Goal: Task Accomplishment & Management: Use online tool/utility

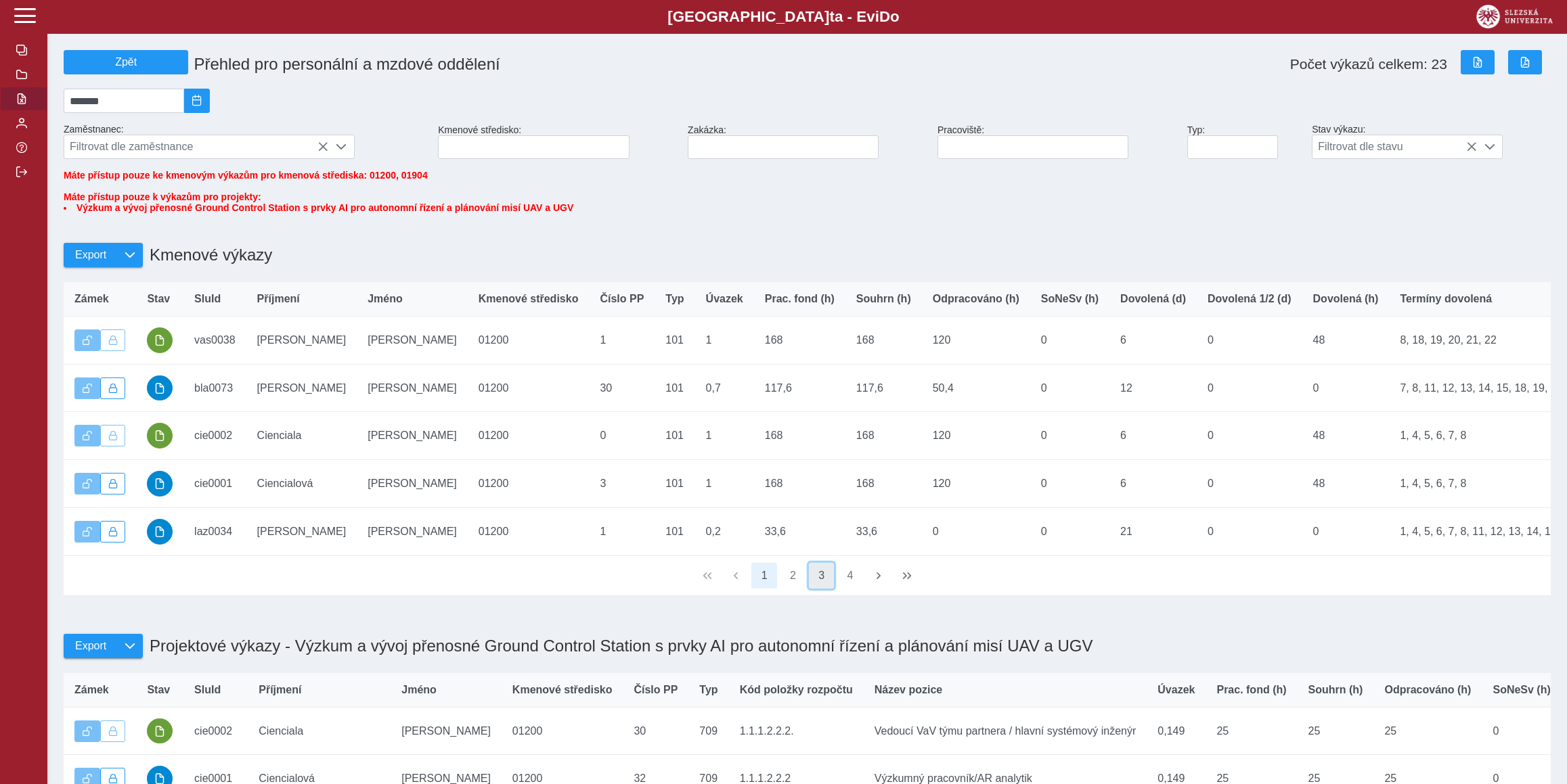
click at [819, 589] on button "3" at bounding box center [822, 576] width 26 height 26
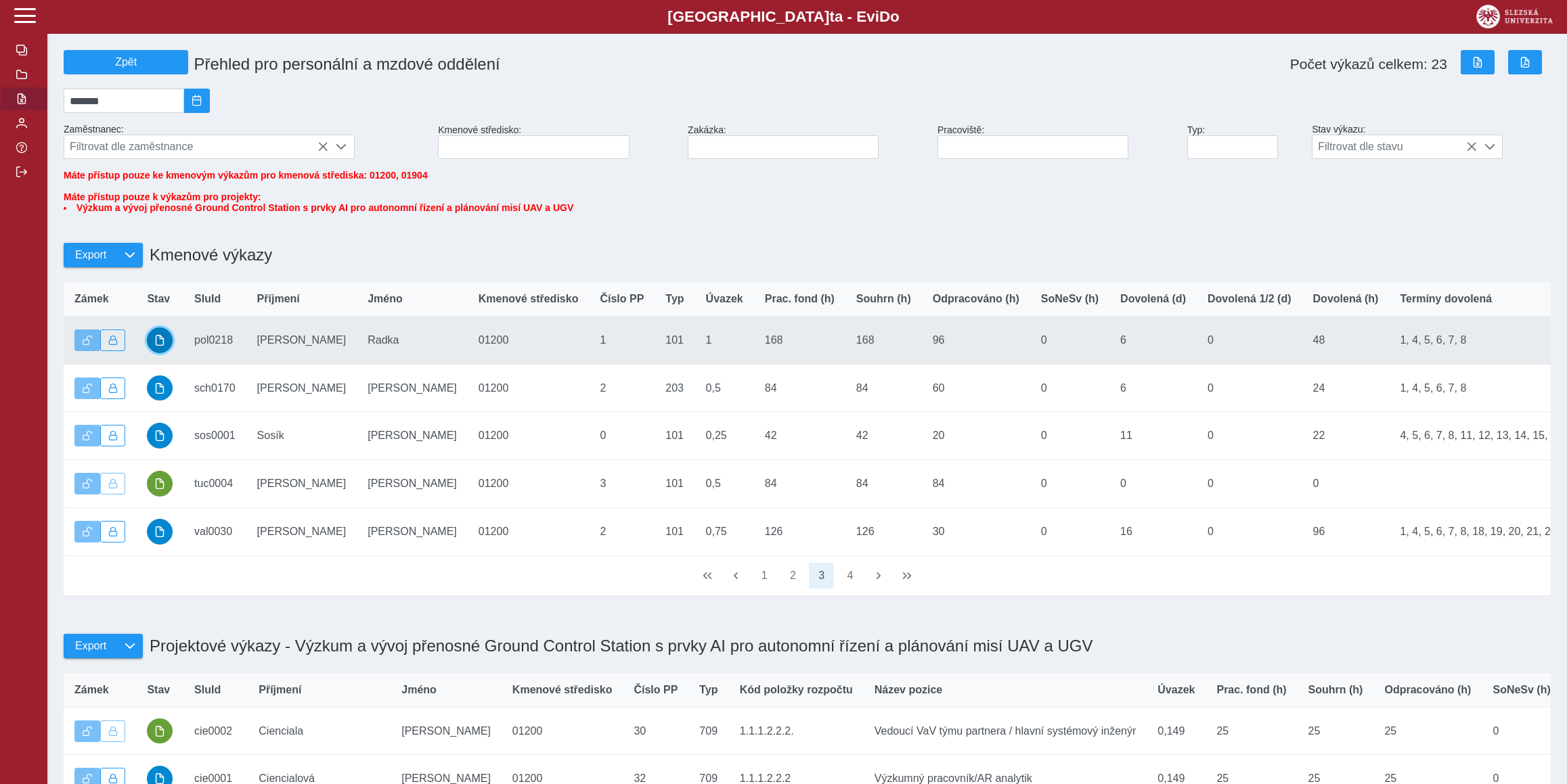
click at [169, 353] on button "button" at bounding box center [160, 341] width 26 height 26
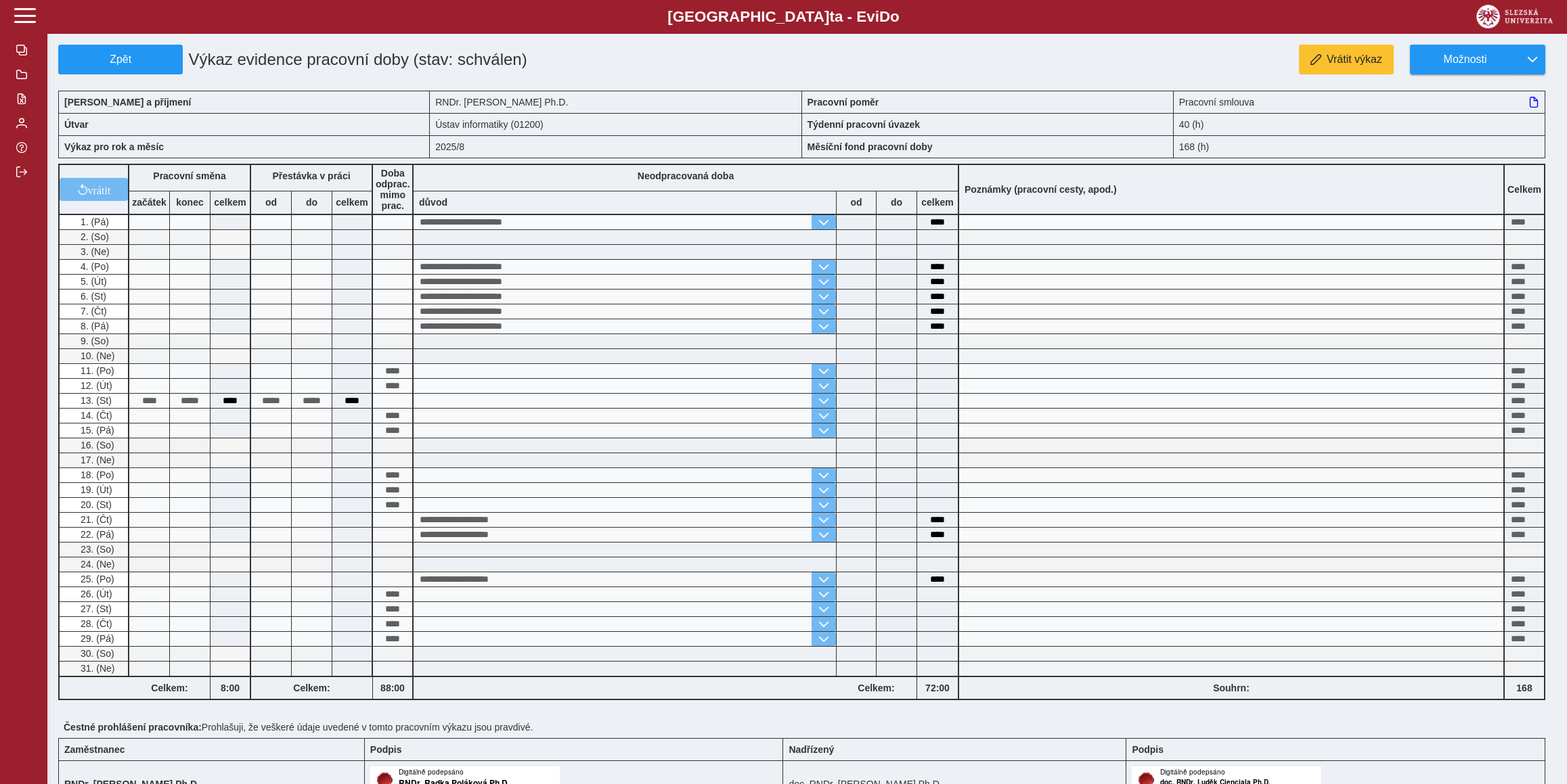
click at [1493, 80] on div at bounding box center [807, 85] width 1498 height 11
click at [1471, 63] on span "Možnosti" at bounding box center [1465, 59] width 87 height 12
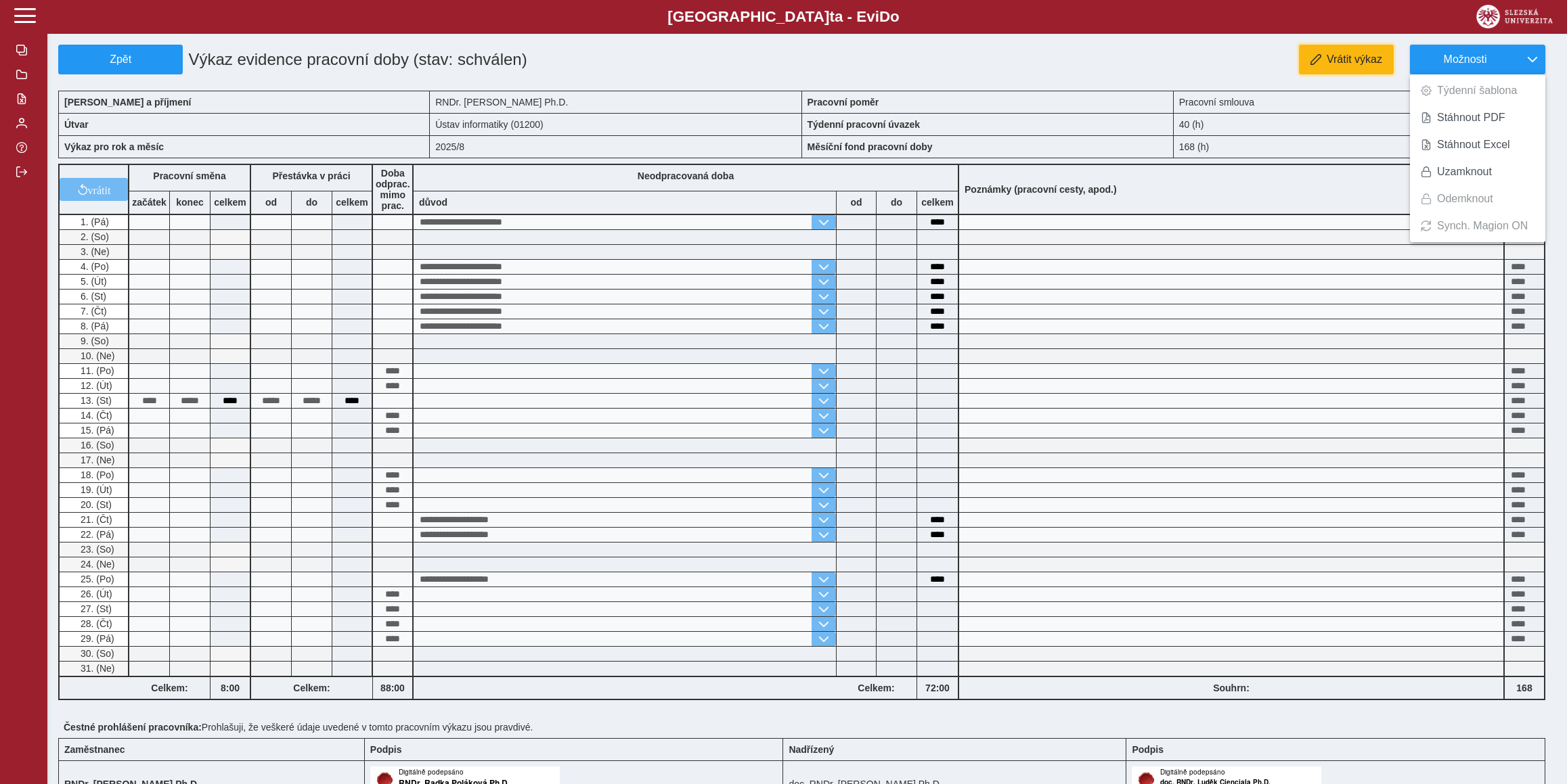
click at [1344, 59] on span "Vrátit výkaz" at bounding box center [1354, 59] width 55 height 12
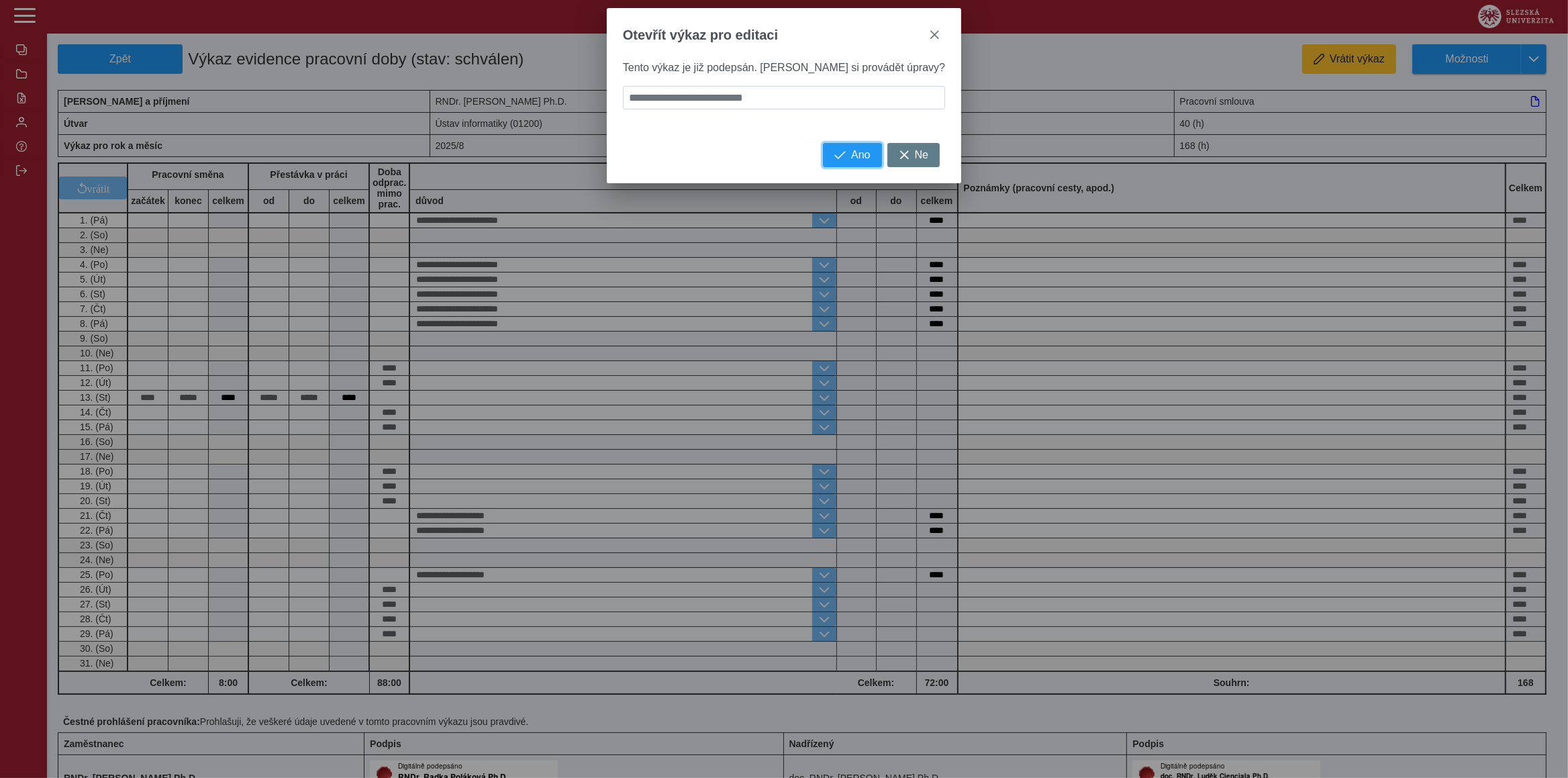
click at [823, 165] on button "Ano" at bounding box center [852, 155] width 58 height 24
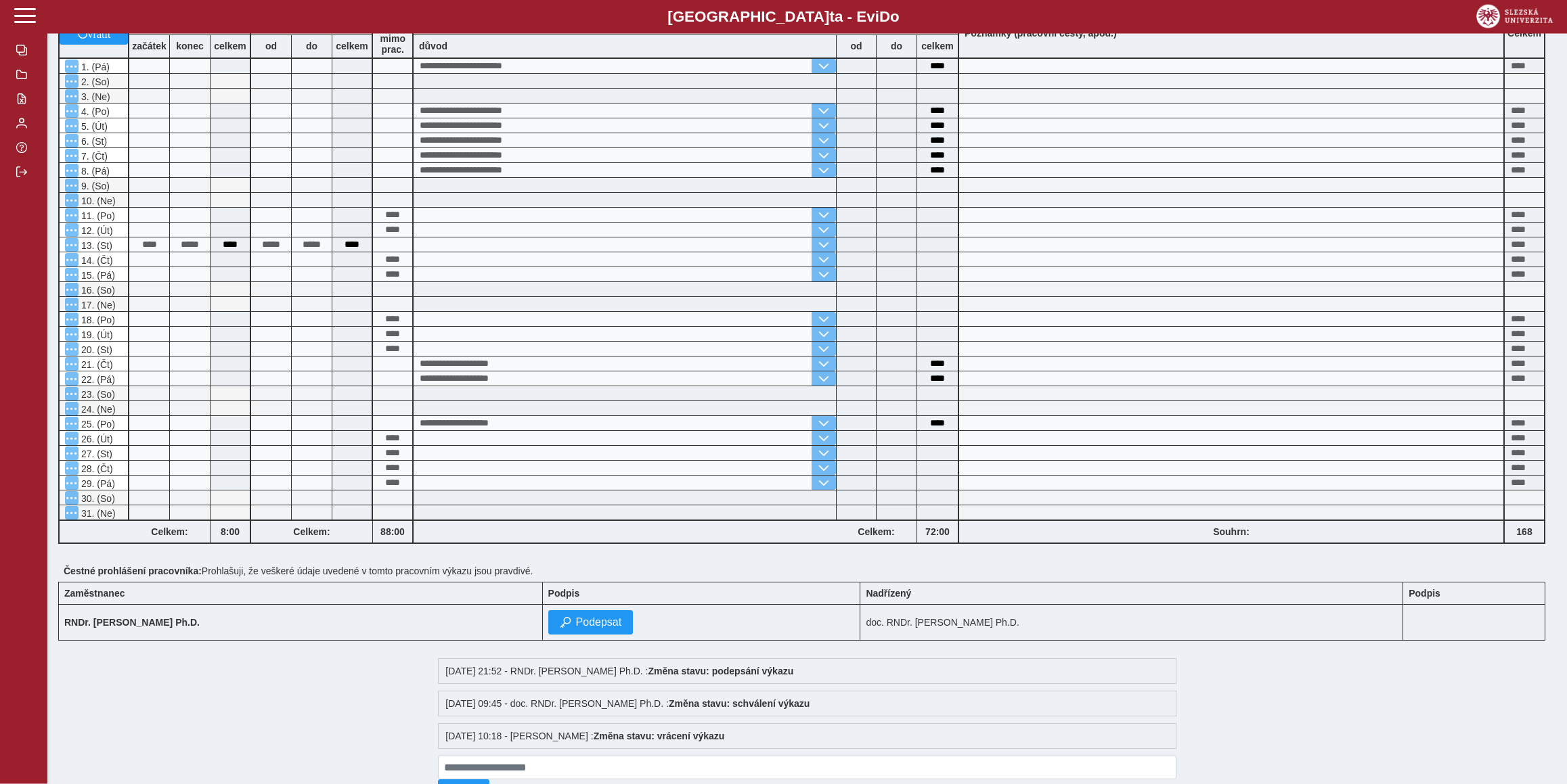
scroll to position [230, 0]
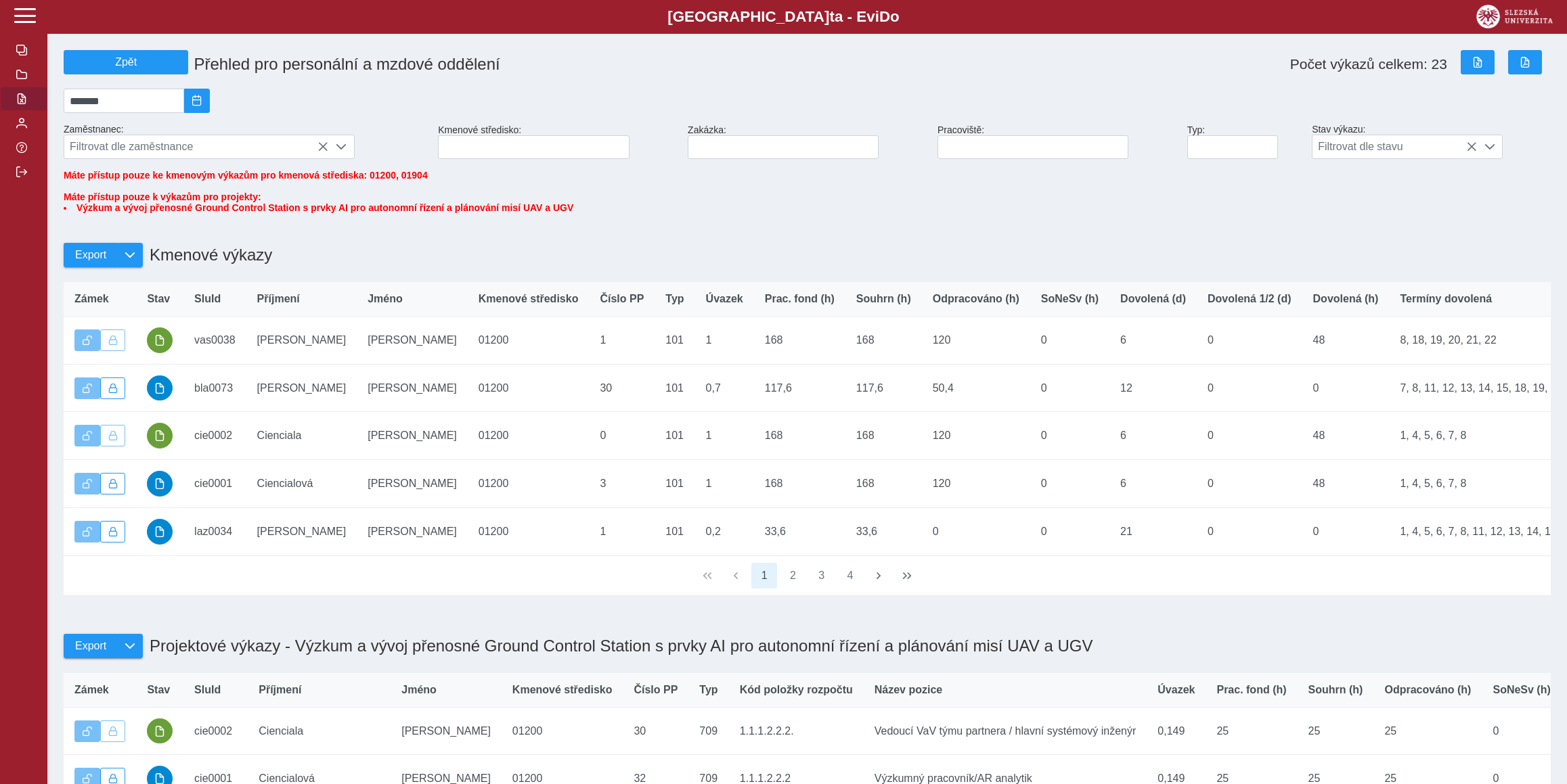
click at [778, 590] on span "1 2 3 4" at bounding box center [807, 576] width 114 height 29
click at [792, 589] on button "2" at bounding box center [793, 576] width 26 height 26
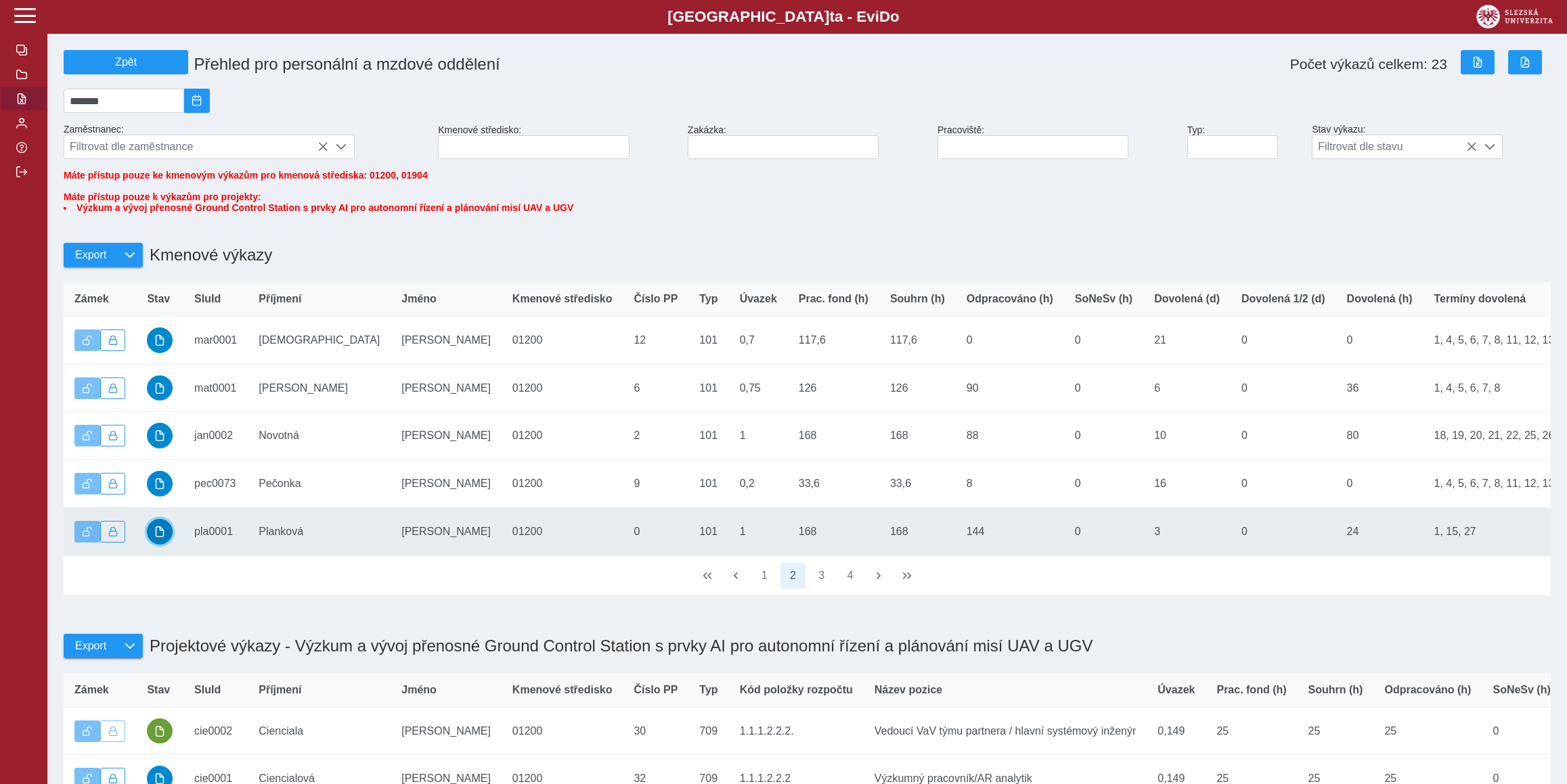
click at [162, 545] on button "button" at bounding box center [160, 532] width 26 height 26
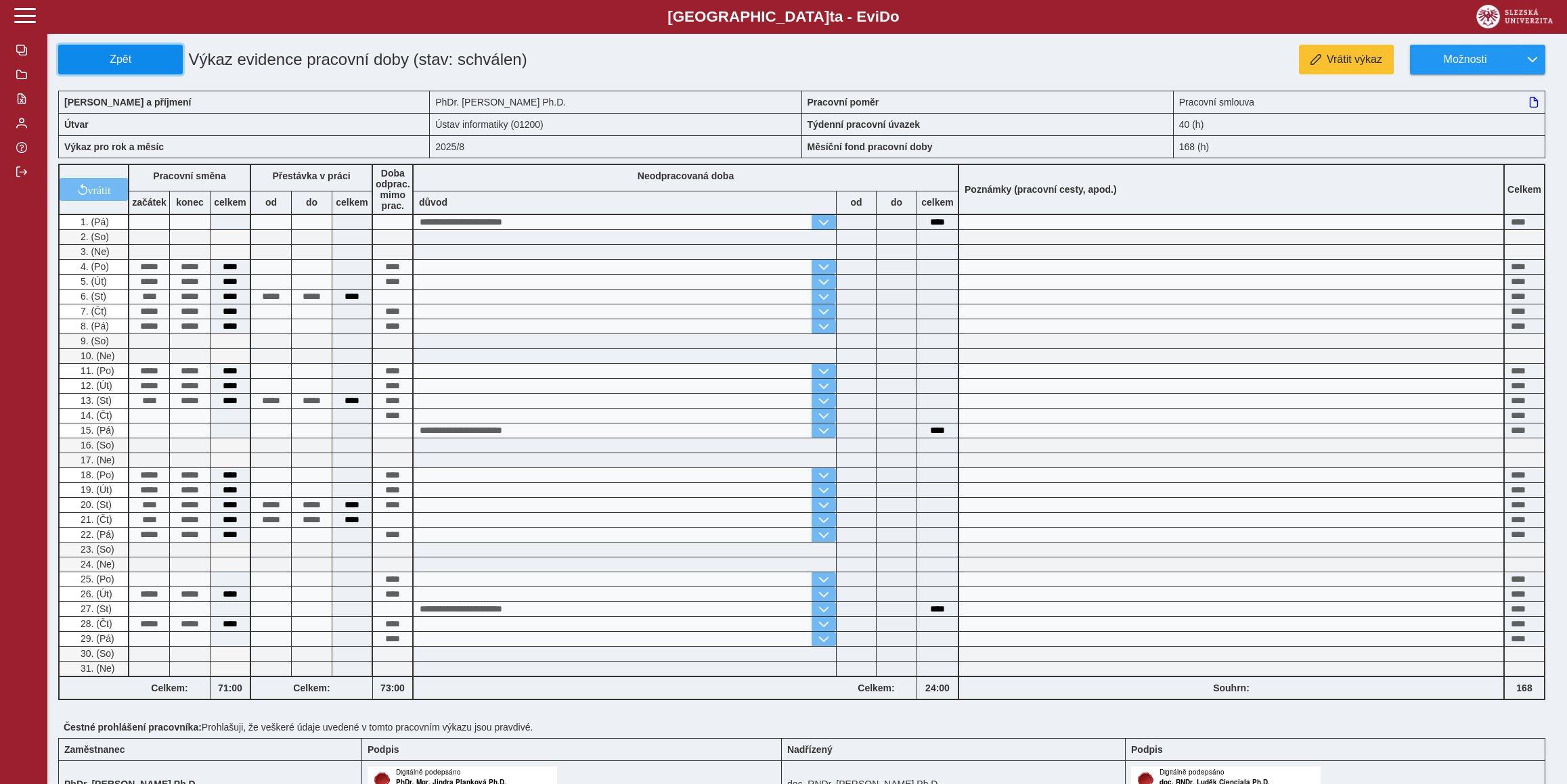
click at [106, 63] on span "Zpět" at bounding box center [120, 59] width 112 height 12
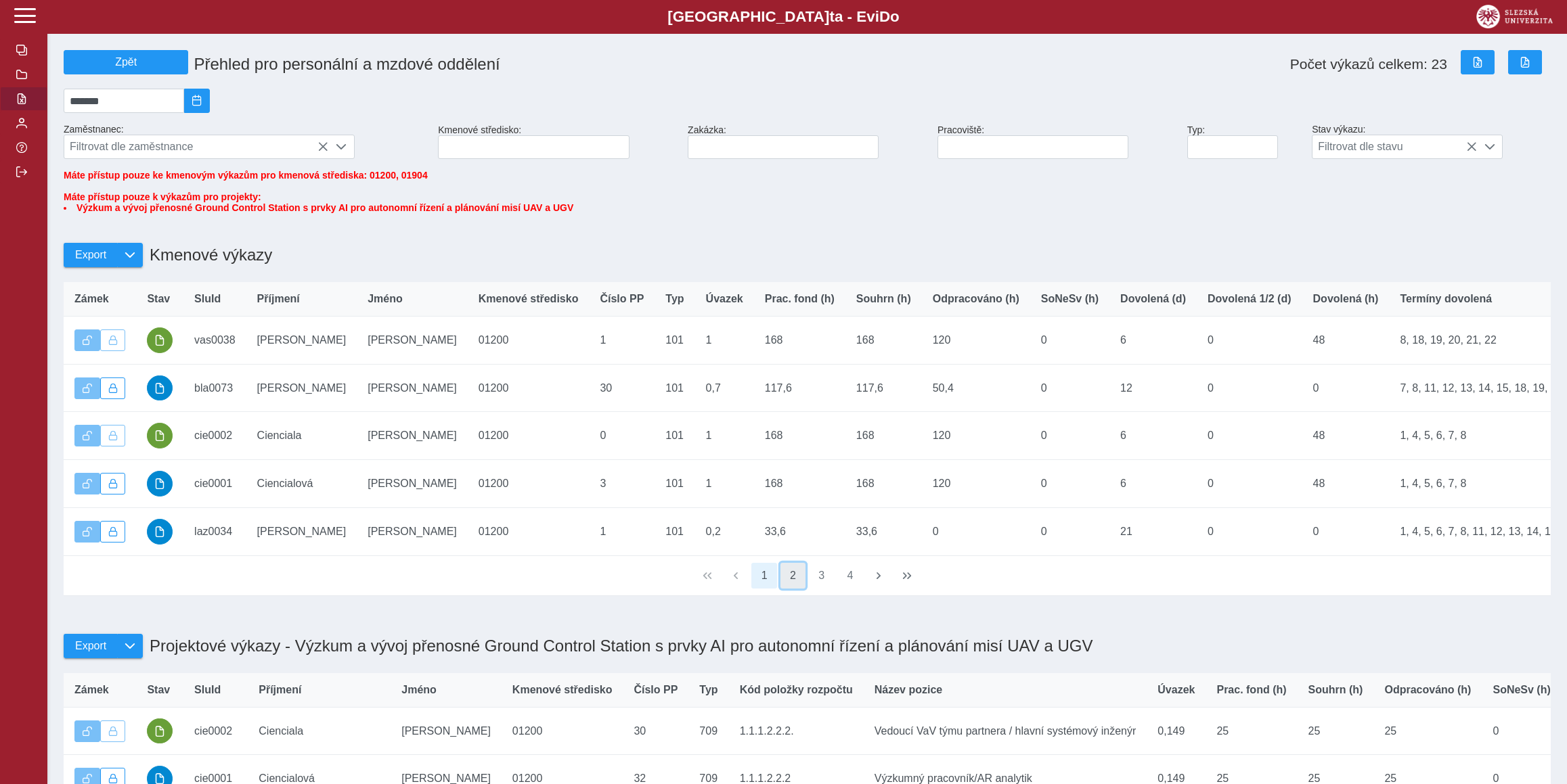
click at [788, 589] on button "2" at bounding box center [793, 576] width 26 height 26
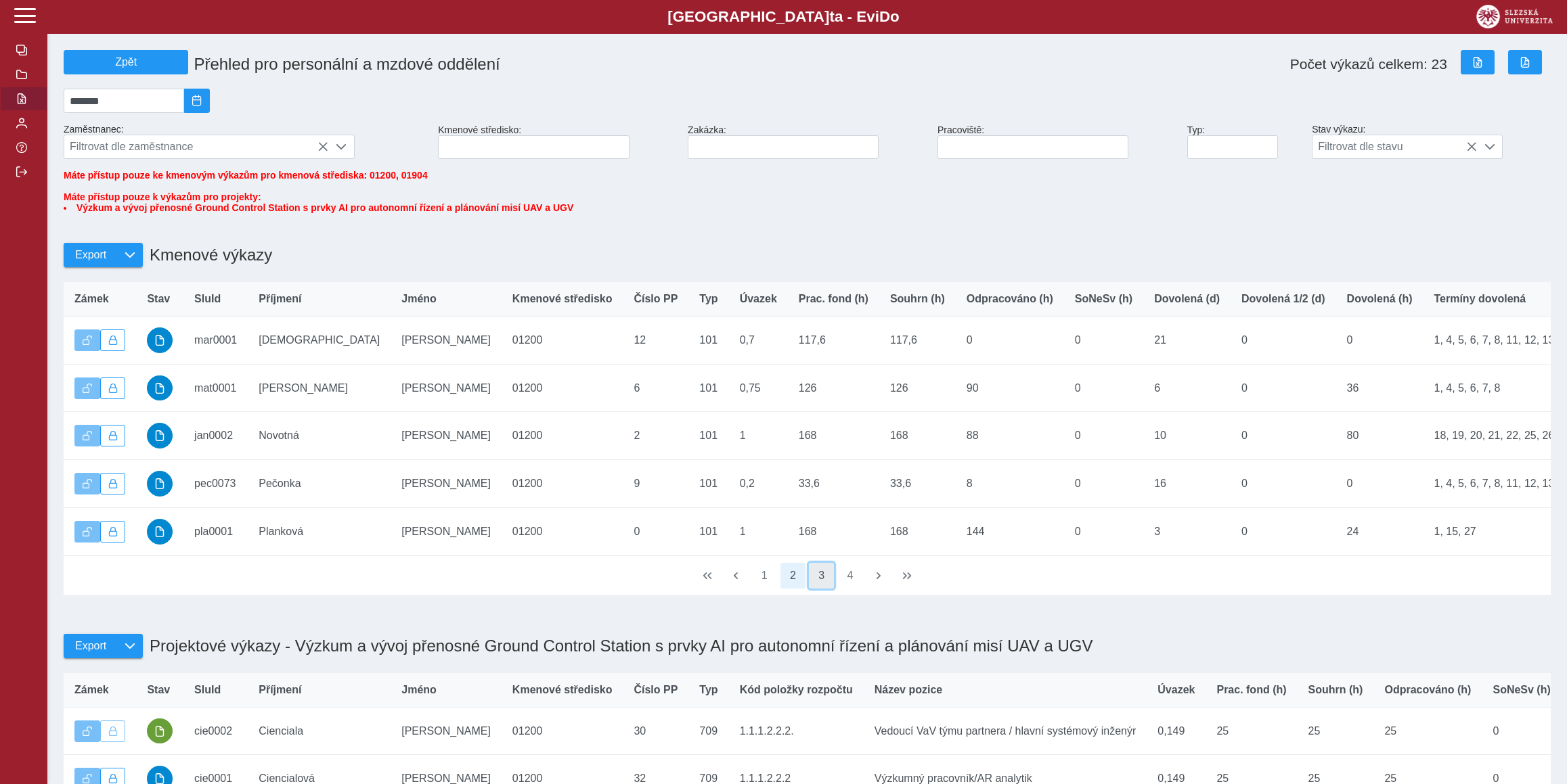
click at [827, 589] on button "3" at bounding box center [822, 576] width 26 height 26
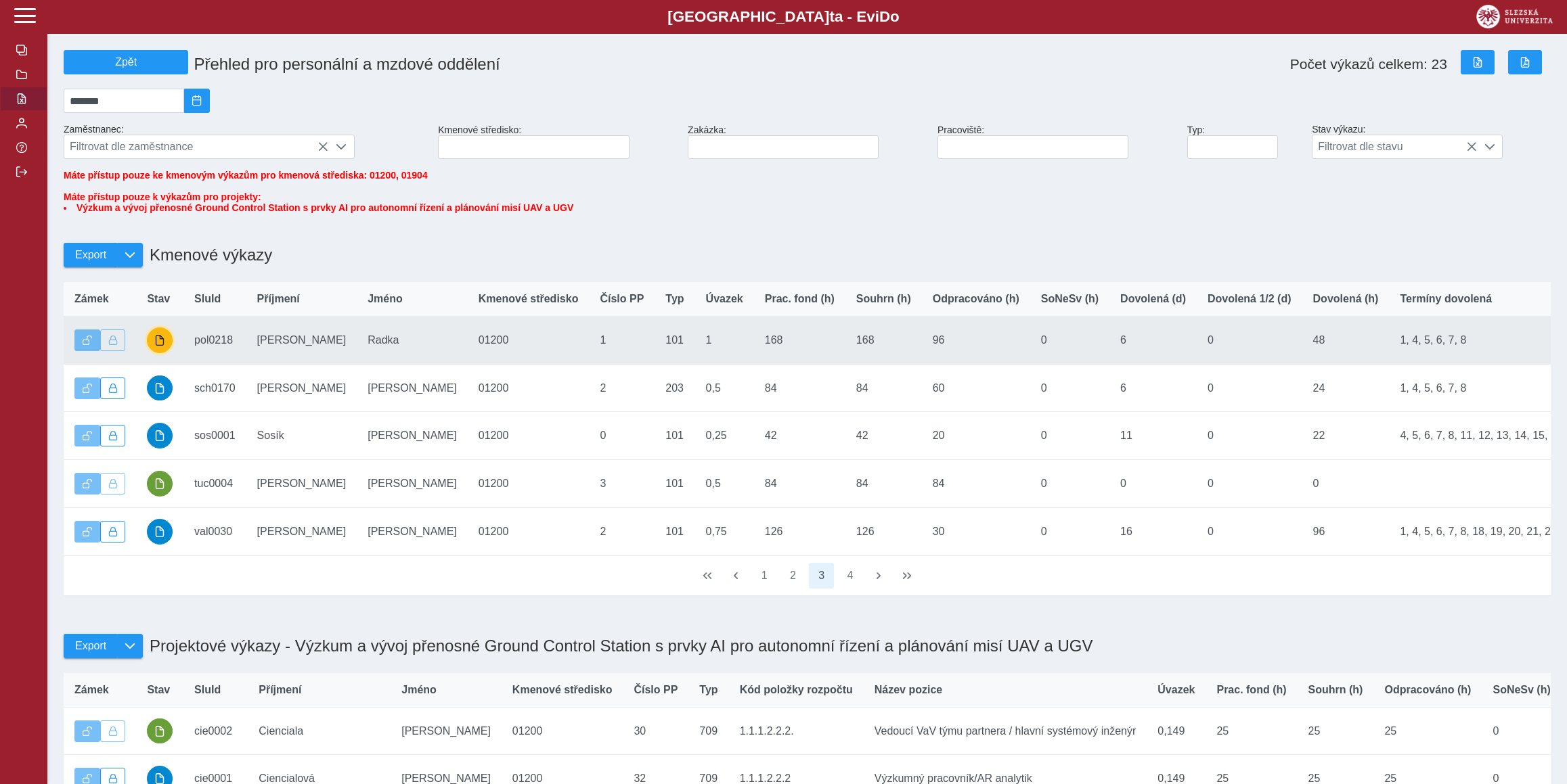
click at [154, 348] on button "button" at bounding box center [160, 341] width 26 height 26
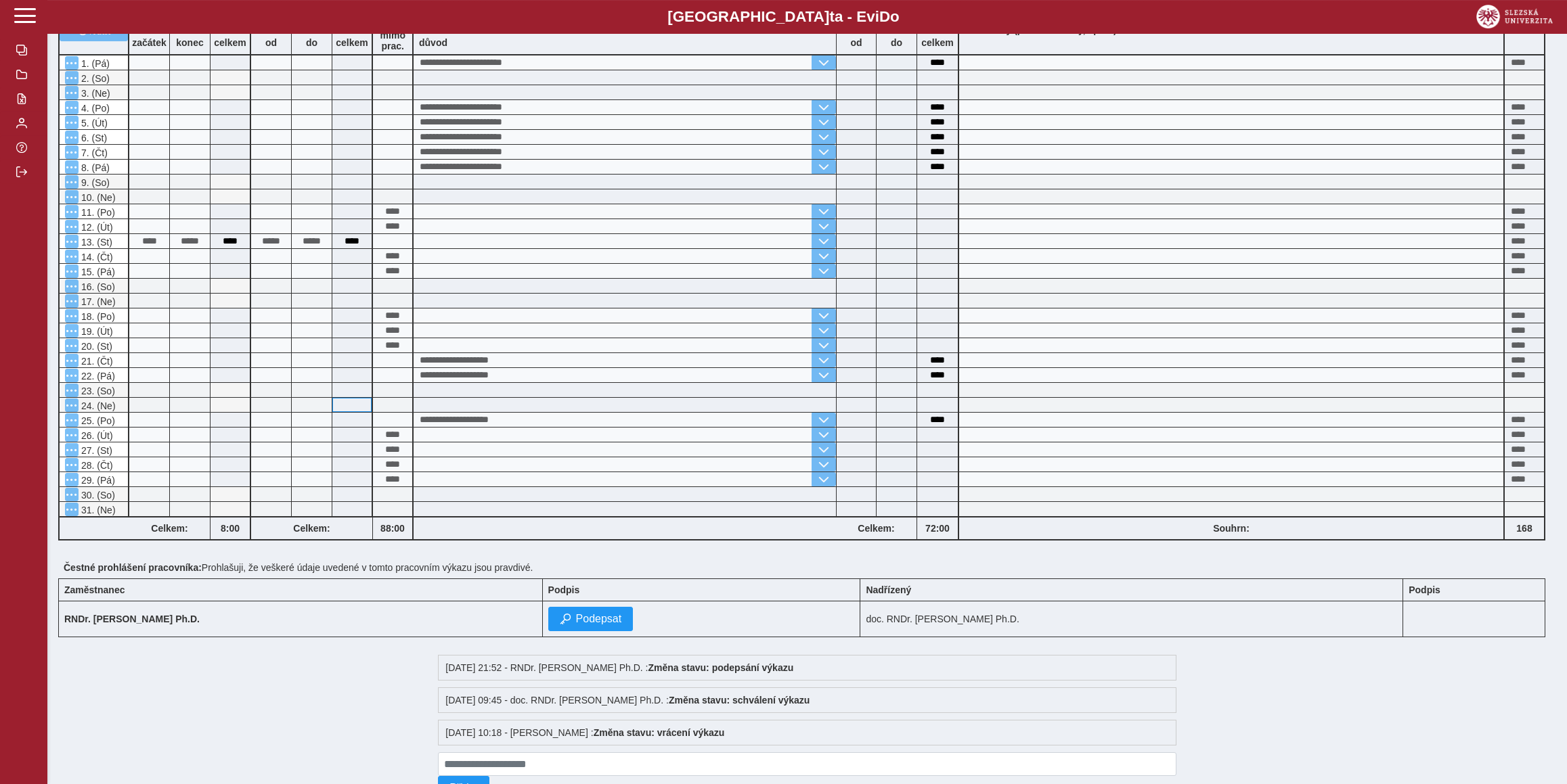
scroll to position [230, 0]
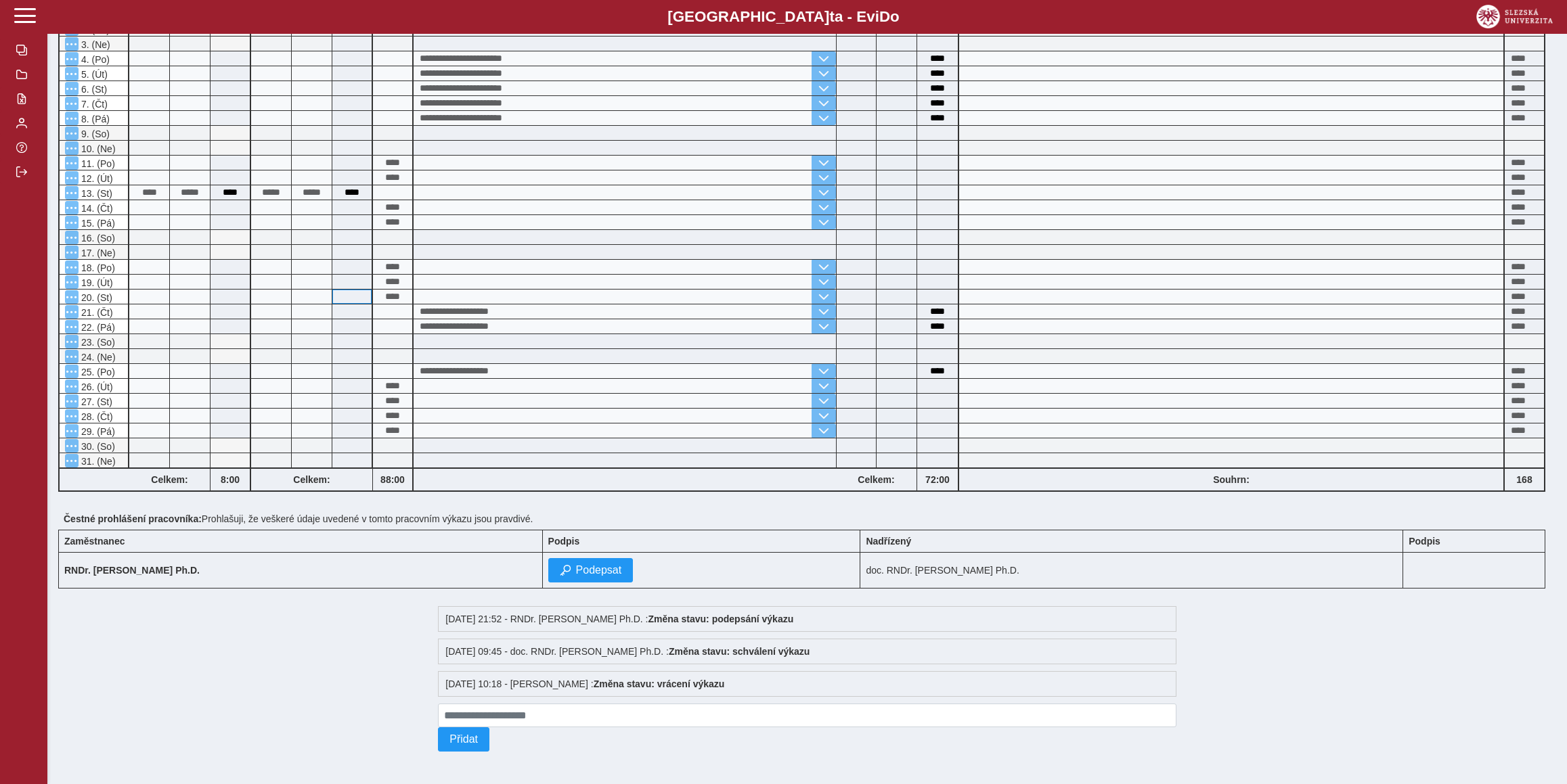
click at [348, 281] on div "**********" at bounding box center [801, 224] width 1498 height 548
click at [649, 260] on span at bounding box center [624, 266] width 422 height 14
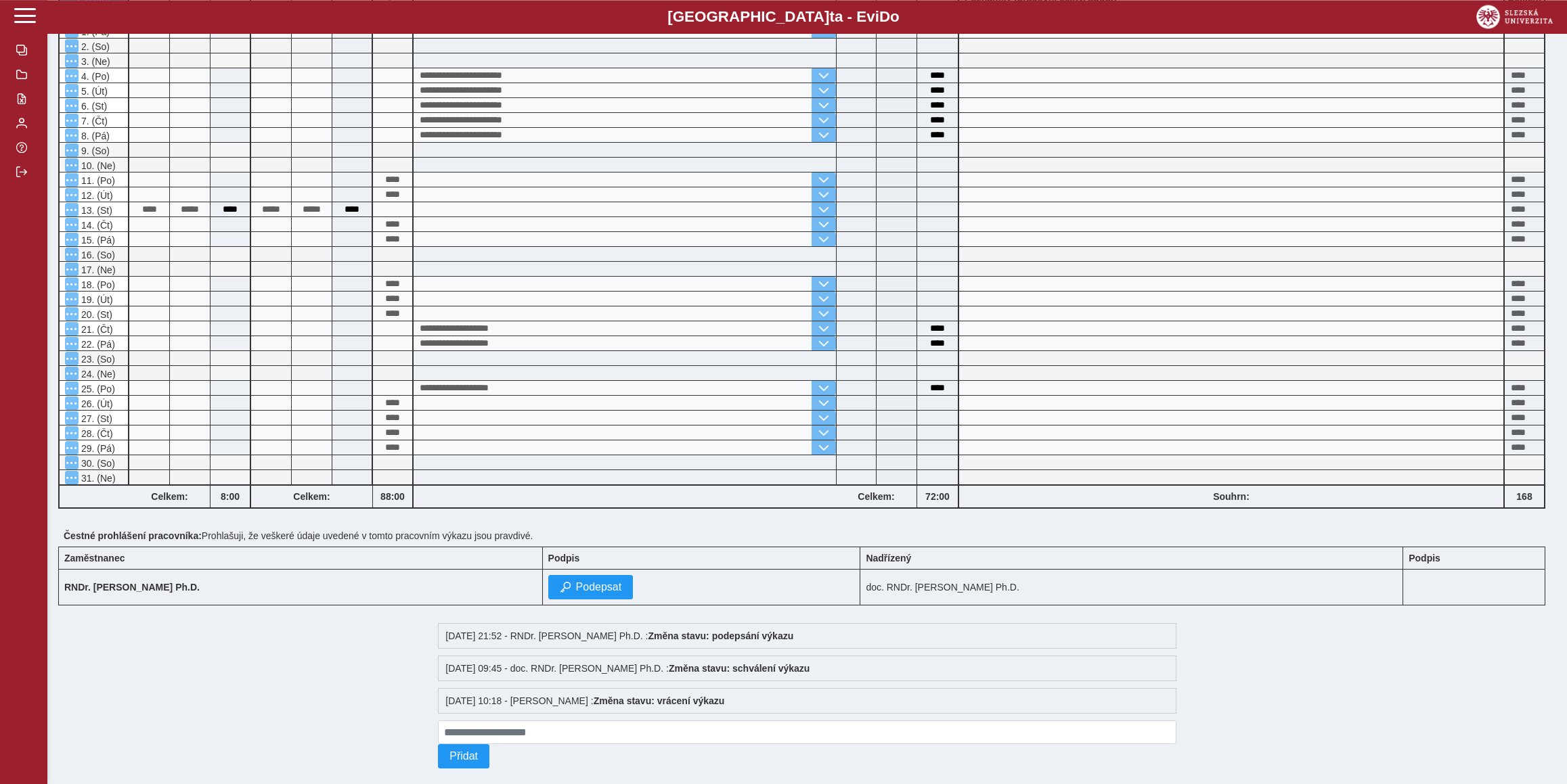
scroll to position [189, 0]
drag, startPoint x: 82, startPoint y: 340, endPoint x: 117, endPoint y: 341, distance: 35.0
click at [117, 337] on div "21. (Čt)" at bounding box center [96, 331] width 63 height 14
click at [318, 322] on div "**********" at bounding box center [801, 242] width 1498 height 548
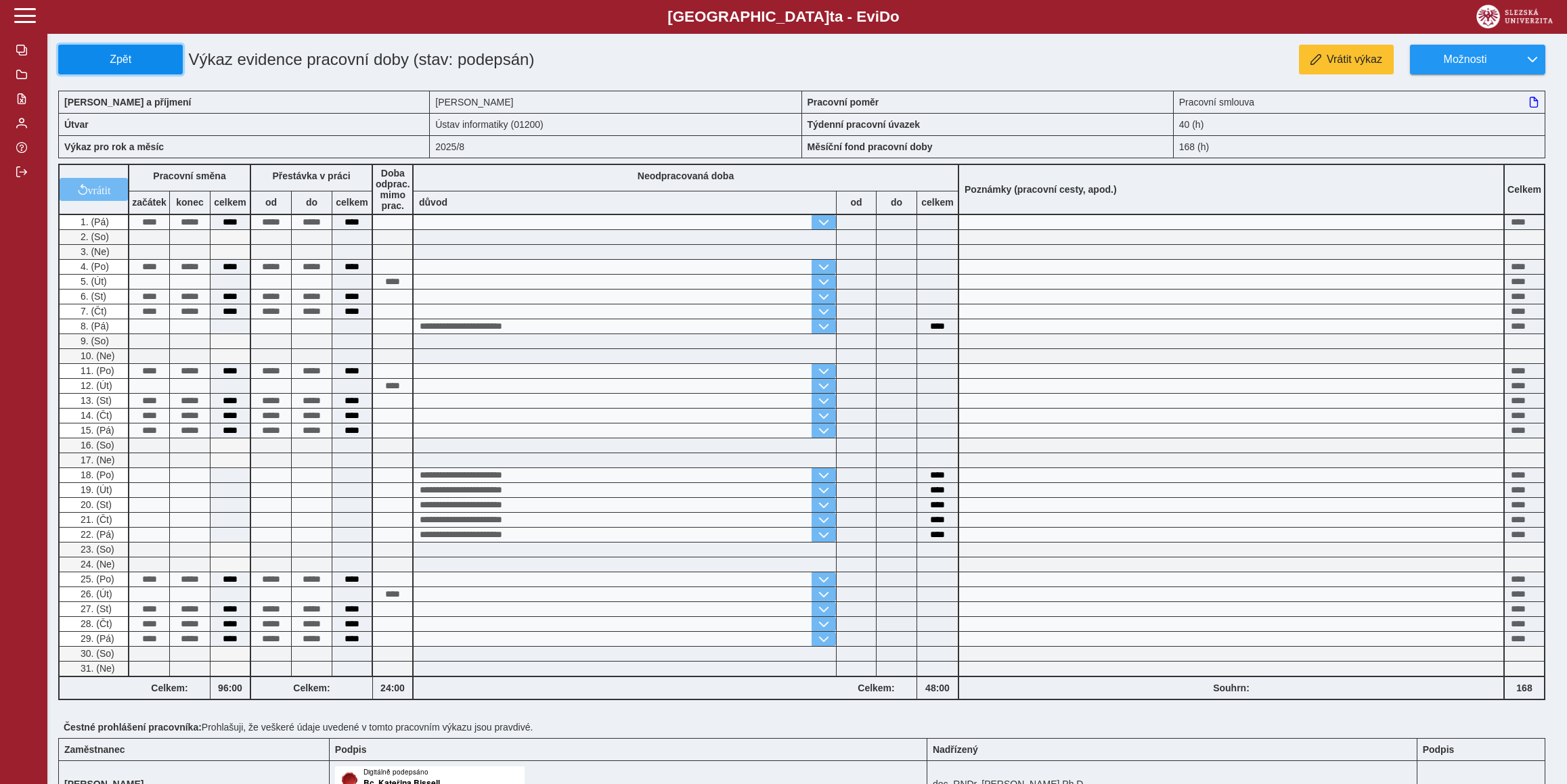
click at [102, 55] on span "Zpět" at bounding box center [120, 59] width 112 height 12
